Goal: Find specific page/section

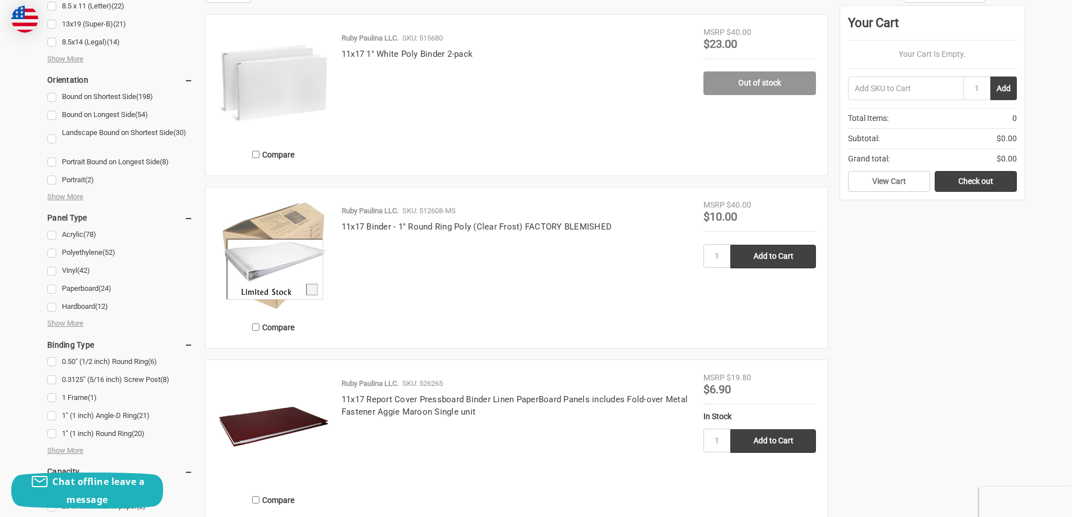
scroll to position [225, 0]
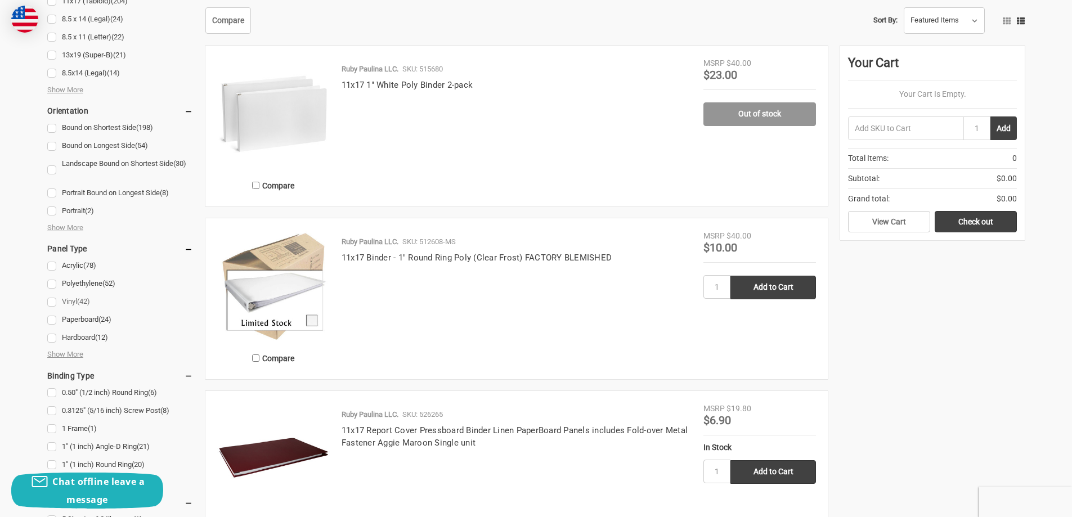
click at [52, 303] on link "Vinyl (42)" at bounding box center [120, 301] width 146 height 15
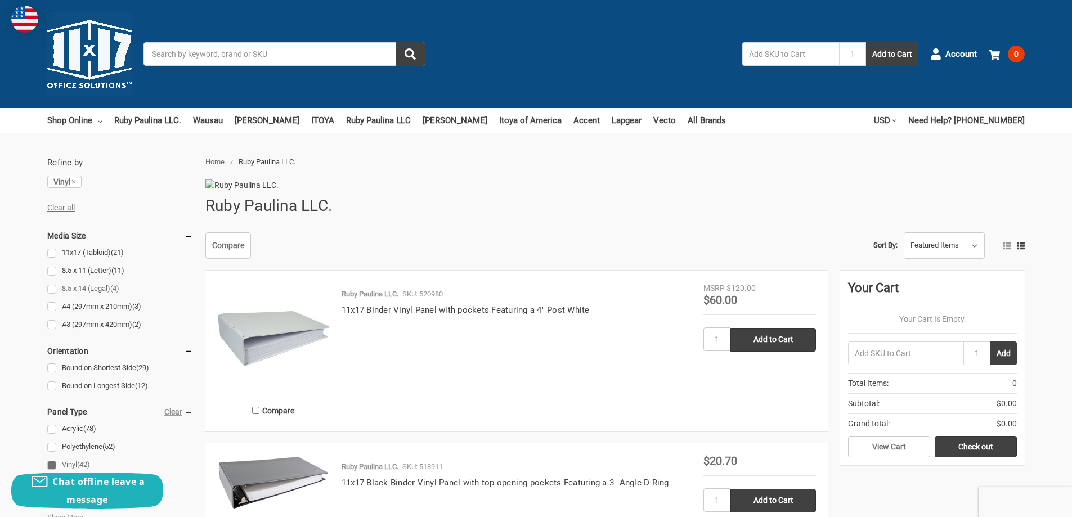
click at [52, 289] on link "8.5 x 14 (Legal) (4)" at bounding box center [120, 288] width 146 height 15
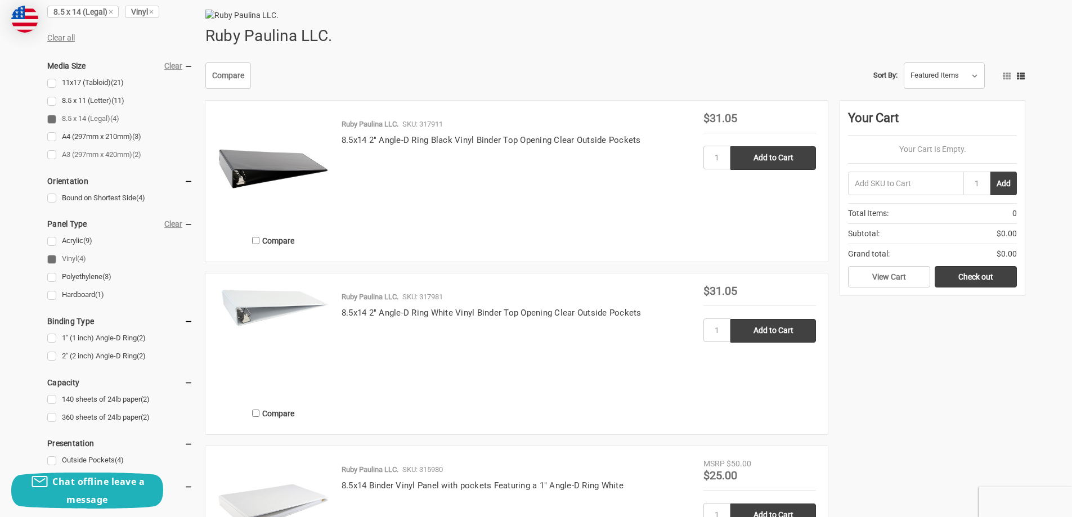
scroll to position [56, 0]
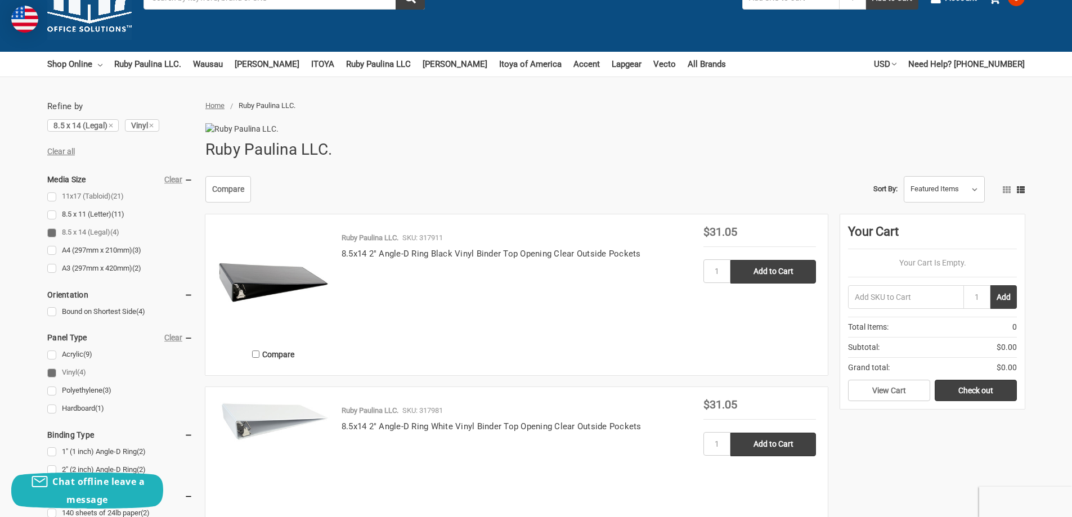
click at [50, 197] on link "11x17 (Tabloid) (21)" at bounding box center [120, 196] width 146 height 15
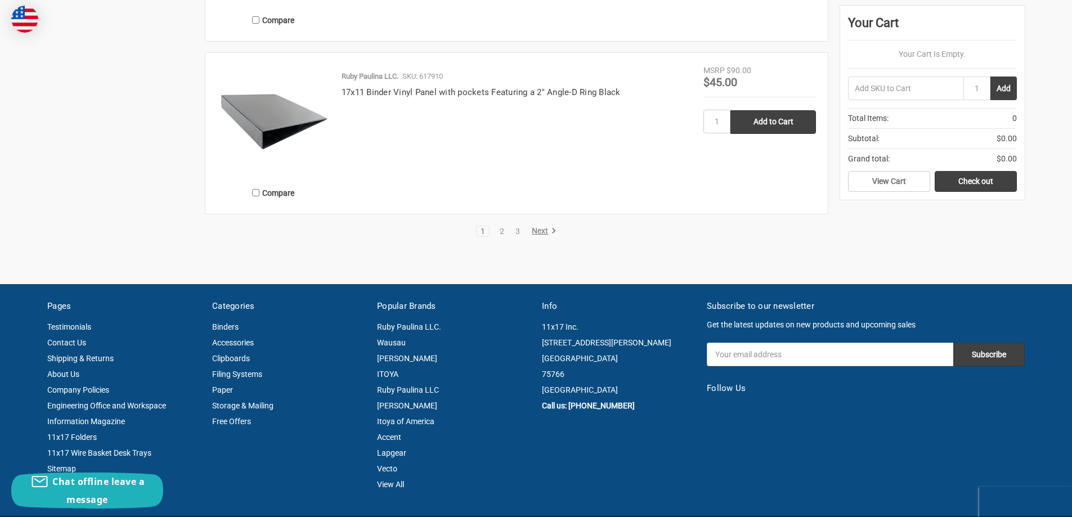
scroll to position [2139, 0]
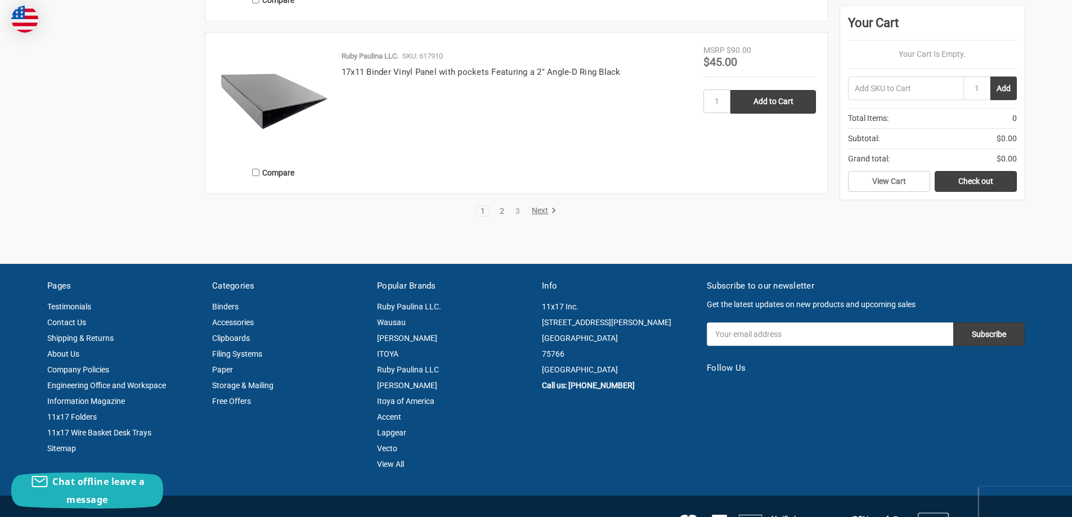
click at [500, 215] on link "2" at bounding box center [502, 211] width 12 height 8
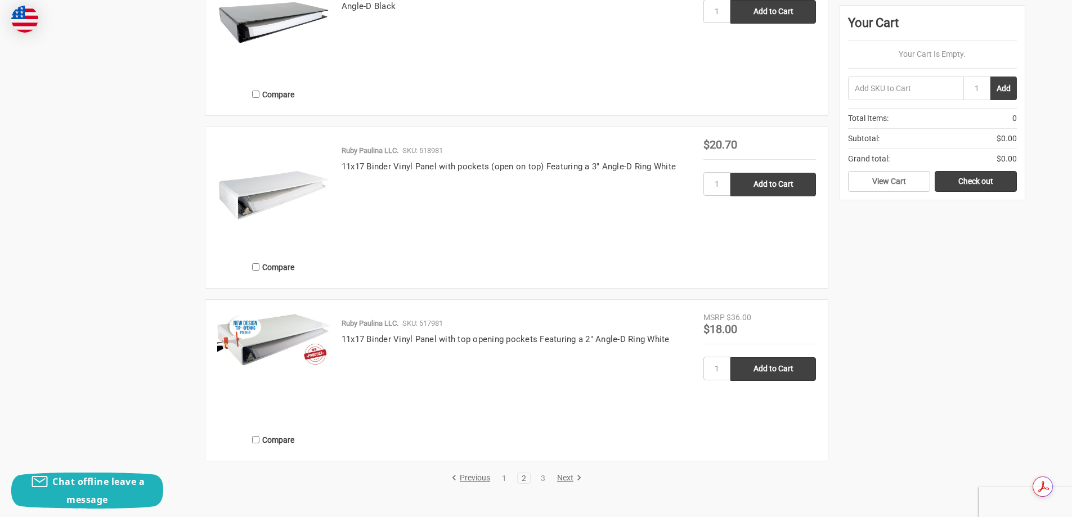
scroll to position [2026, 0]
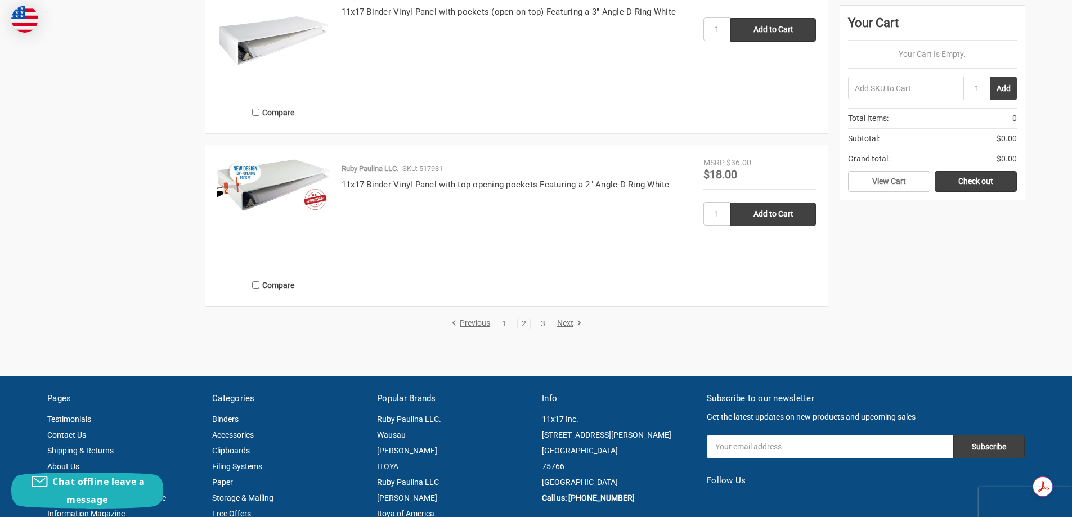
click at [541, 328] on link "3" at bounding box center [543, 324] width 12 height 8
